Goal: Information Seeking & Learning: Understand process/instructions

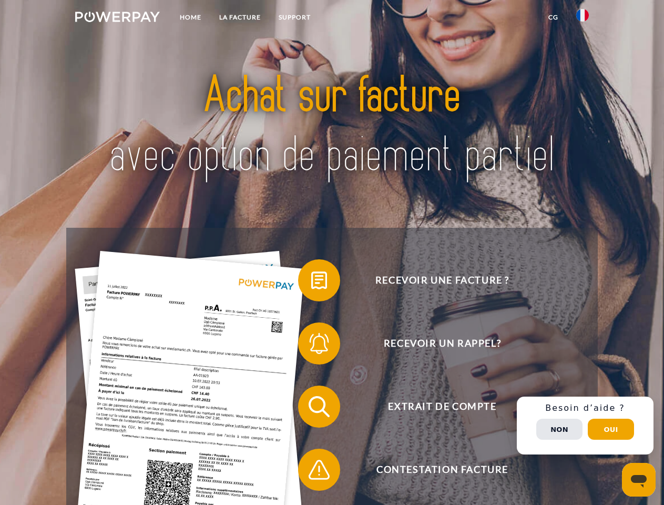
click at [117, 18] on img at bounding box center [117, 17] width 85 height 11
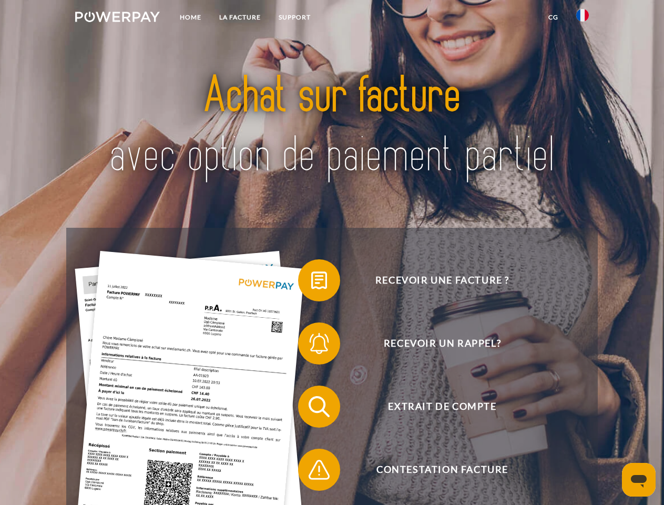
click at [583, 18] on img at bounding box center [582, 15] width 13 height 13
click at [553, 17] on link "CG" at bounding box center [554, 17] width 28 height 19
click at [311, 282] on span at bounding box center [303, 280] width 53 height 53
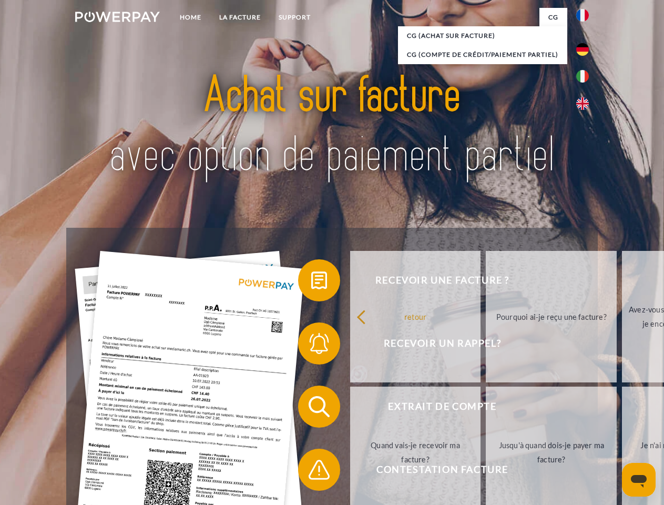
click at [340, 346] on div "retour Pourquoi ai-je reçu une facture? Avez-vous reçu mes paiements, ai-je enc…" at bounding box center [552, 384] width 425 height 271
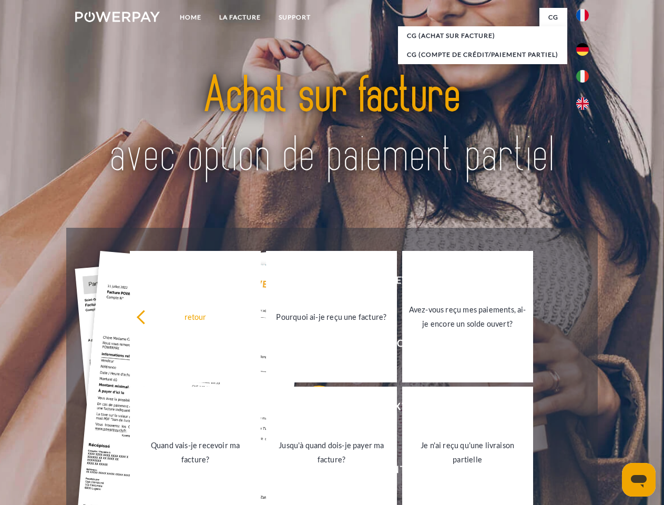
click at [311, 409] on link "Jusqu'à quand dois-je payer ma facture?" at bounding box center [331, 452] width 131 height 131
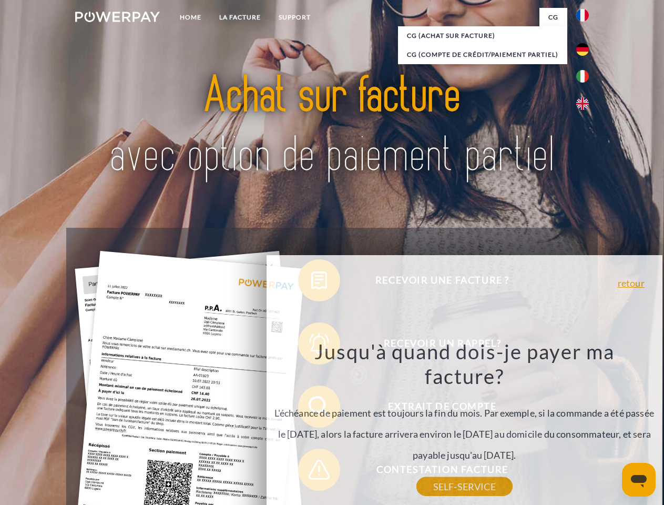
click at [311, 472] on div "Jusqu'à quand dois-je payer ma facture? L'échéance de paiement est toujours la …" at bounding box center [464, 413] width 384 height 148
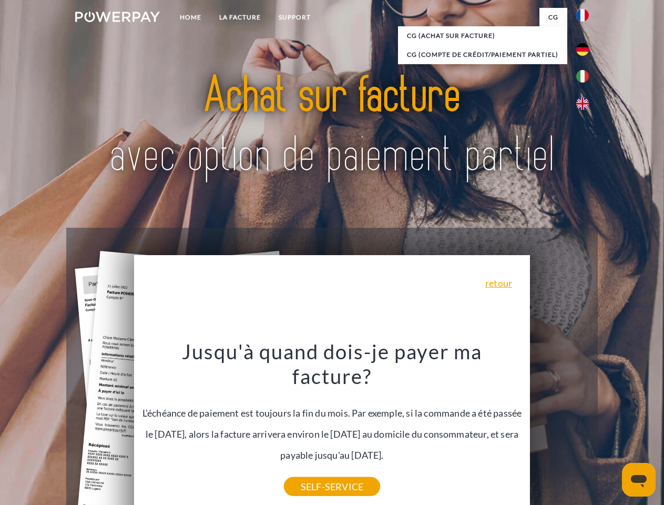
click at [585, 425] on div "Recevoir une facture ? Recevoir un rappel? Extrait de compte retour" at bounding box center [331, 438] width 531 height 421
click at [560, 428] on span "Extrait de compte" at bounding box center [442, 407] width 258 height 42
click at [611, 429] on header "Home LA FACTURE Support" at bounding box center [332, 363] width 664 height 726
